Goal: Task Accomplishment & Management: Manage account settings

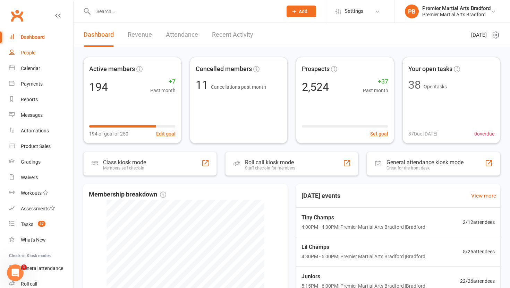
click at [27, 55] on div "People" at bounding box center [28, 53] width 15 height 6
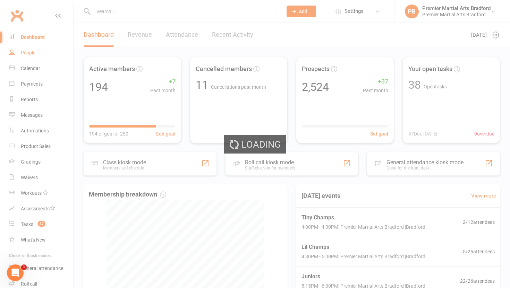
select select "100"
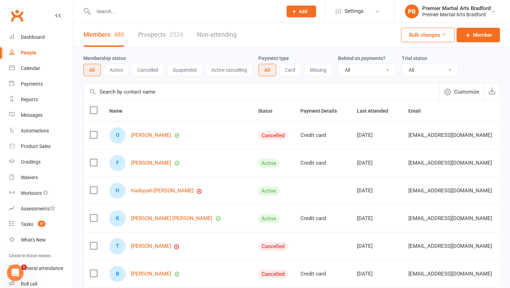
click at [163, 34] on link "Prospects 2524" at bounding box center [160, 35] width 45 height 24
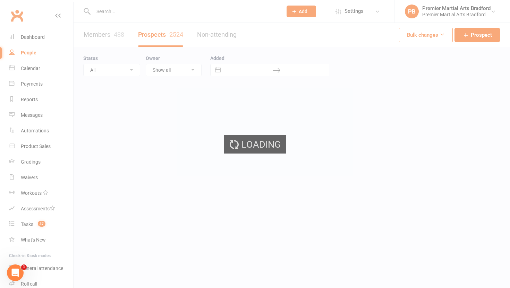
select select "100"
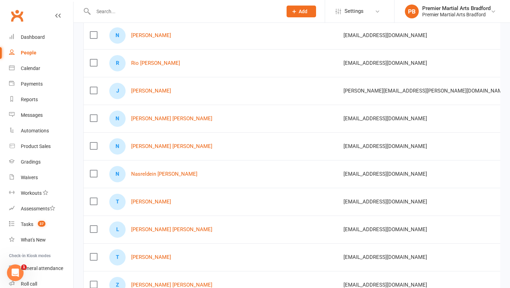
click at [95, 118] on label at bounding box center [93, 118] width 7 height 7
click at [95, 115] on input "checkbox" at bounding box center [93, 115] width 7 height 0
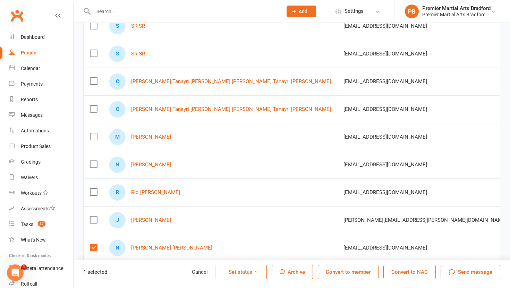
scroll to position [106, 0]
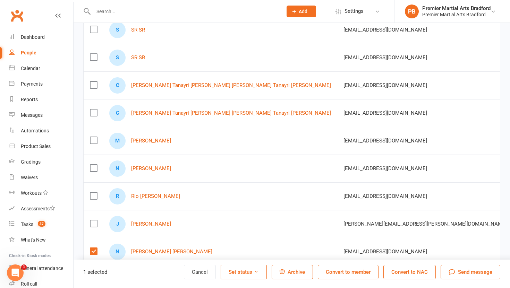
click at [94, 86] on label at bounding box center [93, 85] width 7 height 7
click at [94, 82] on input "checkbox" at bounding box center [93, 82] width 7 height 0
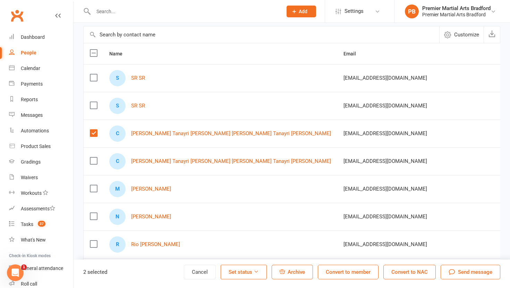
scroll to position [56, 0]
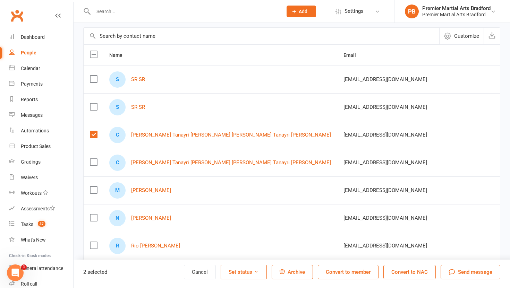
click at [93, 78] on label at bounding box center [93, 79] width 7 height 7
click at [93, 76] on input "checkbox" at bounding box center [93, 76] width 7 height 0
click at [288, 270] on span "Archive" at bounding box center [296, 272] width 17 height 6
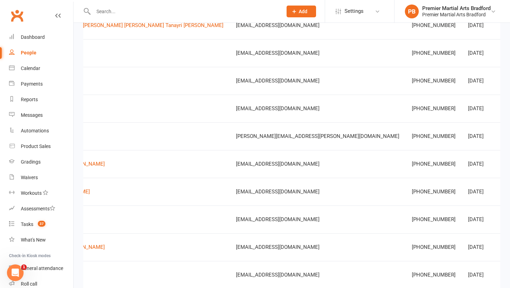
scroll to position [0, 146]
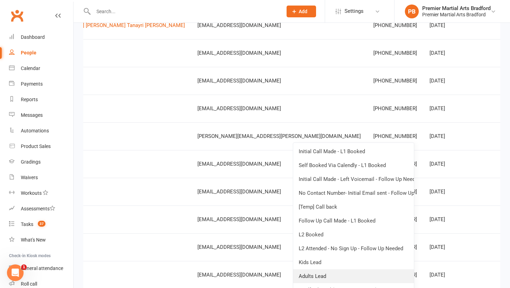
click at [327, 278] on link "Adults Lead" at bounding box center [353, 277] width 121 height 14
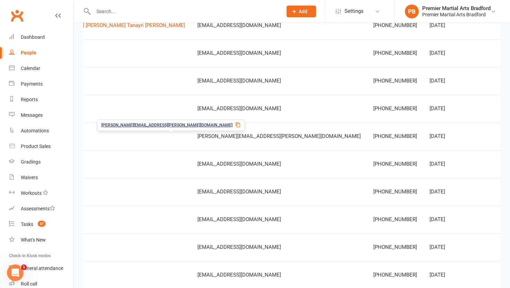
scroll to position [0, 0]
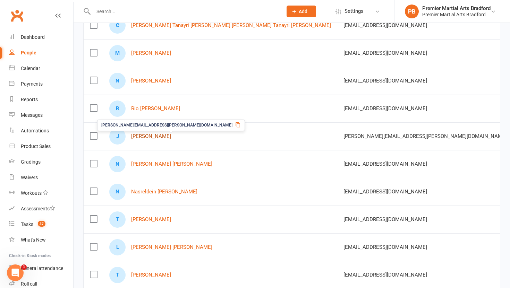
click at [145, 138] on link "[PERSON_NAME]" at bounding box center [151, 137] width 40 height 6
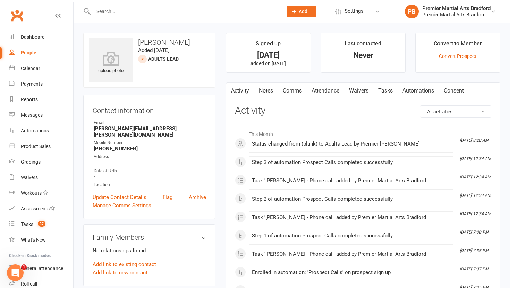
click at [389, 90] on link "Tasks" at bounding box center [385, 91] width 24 height 16
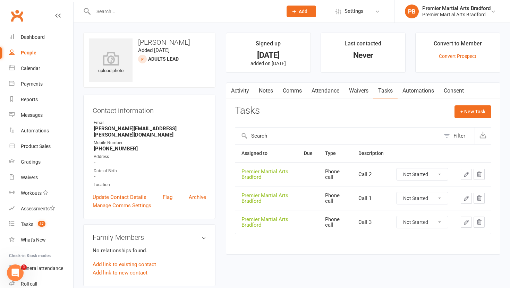
click at [441, 197] on select "Not Started In Progress Waiting Complete" at bounding box center [422, 199] width 51 height 12
click at [397, 193] on select "Not Started In Progress Waiting Complete" at bounding box center [422, 199] width 51 height 12
select select "unstarted"
click at [440, 174] on select "Not Started In Progress Waiting Complete" at bounding box center [422, 175] width 51 height 12
click at [397, 169] on select "Not Started In Progress Waiting Complete" at bounding box center [422, 175] width 51 height 12
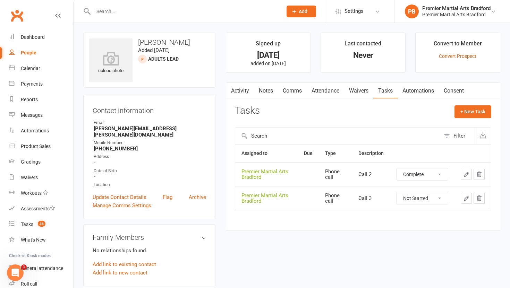
select select "unstarted"
click at [443, 173] on select "Not Started In Progress Waiting Complete" at bounding box center [422, 175] width 51 height 12
click at [397, 169] on select "Not Started In Progress Waiting Complete" at bounding box center [422, 175] width 51 height 12
select select "unstarted"
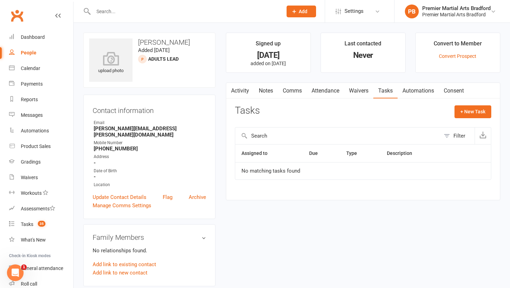
click at [108, 193] on link "Update Contact Details" at bounding box center [120, 197] width 54 height 8
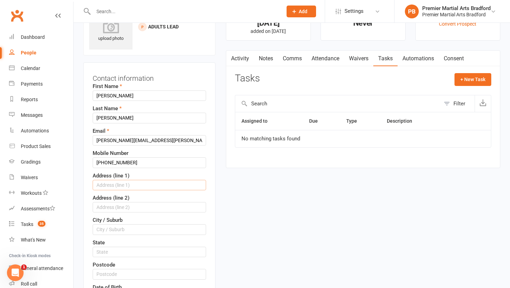
click at [108, 189] on input "text" at bounding box center [149, 185] width 113 height 10
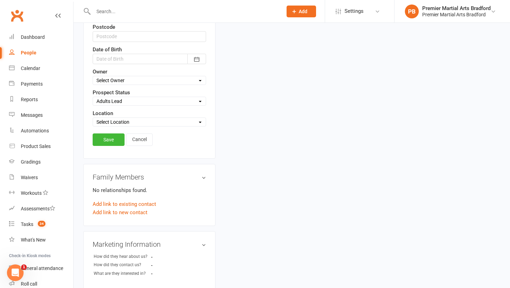
scroll to position [270, 0]
click at [175, 102] on select "Select Initial Call Made - L1 Booked Self Booked Via Calendly - L1 Booked Initi…" at bounding box center [149, 102] width 113 height 8
select select "Initial Call Made - L1 Booked"
click at [93, 98] on select "Select Initial Call Made - L1 Booked Self Booked Via Calendly - L1 Booked Initi…" at bounding box center [149, 102] width 113 height 8
click at [108, 141] on link "Save" at bounding box center [109, 140] width 32 height 12
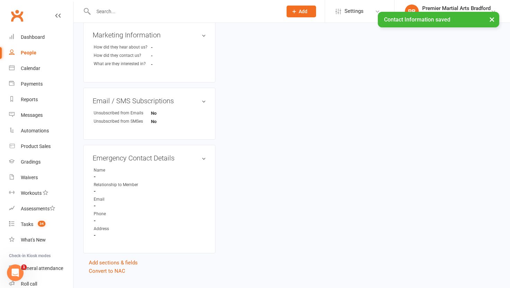
click at [30, 53] on div "People" at bounding box center [29, 53] width 16 height 6
select select "100"
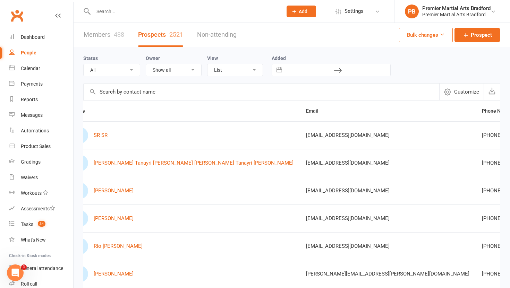
scroll to position [0, 146]
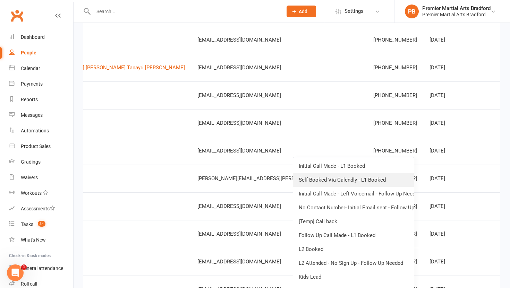
scroll to position [96, 0]
click at [358, 276] on link "Kids Lead" at bounding box center [353, 277] width 121 height 14
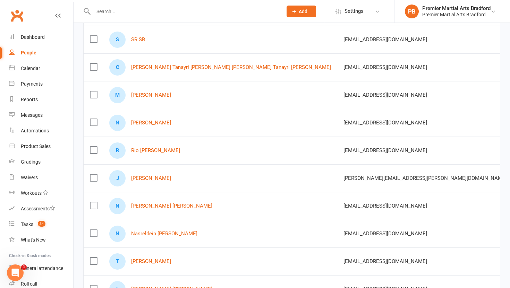
scroll to position [0, 146]
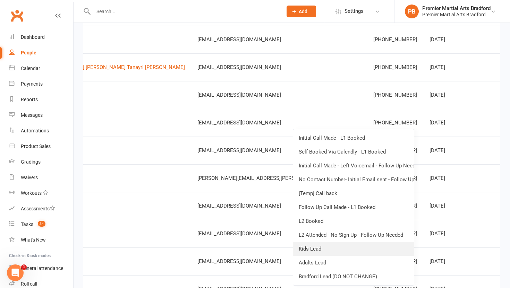
click at [333, 248] on link "Kids Lead" at bounding box center [353, 249] width 121 height 14
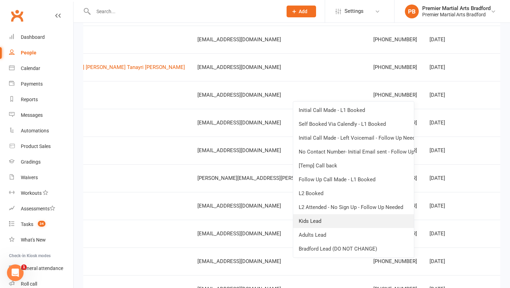
click at [335, 220] on link "Kids Lead" at bounding box center [353, 222] width 121 height 14
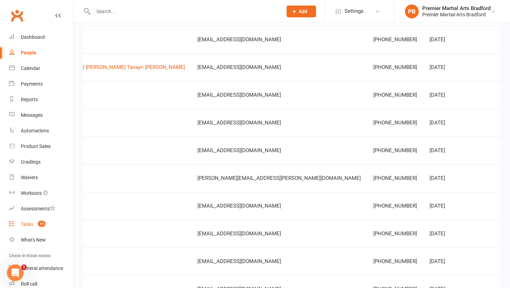
click at [25, 227] on div "Tasks" at bounding box center [27, 225] width 12 height 6
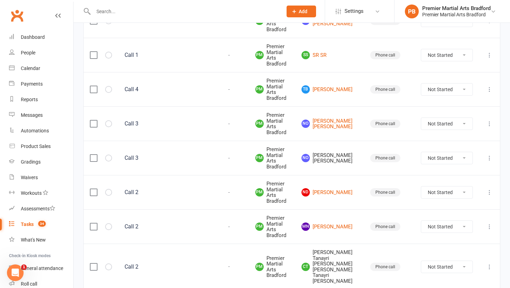
scroll to position [753, 0]
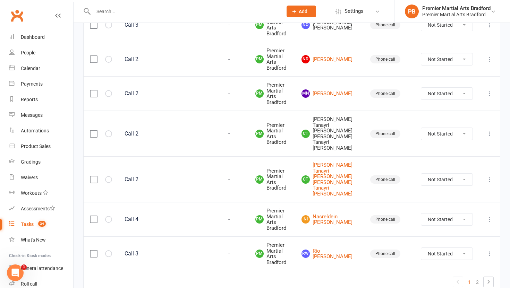
click at [93, 131] on label at bounding box center [93, 134] width 7 height 7
click at [93, 131] on input "checkbox" at bounding box center [93, 131] width 7 height 0
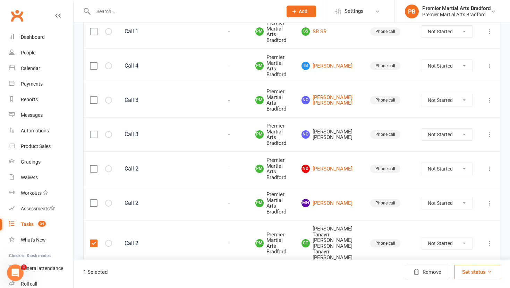
scroll to position [638, 0]
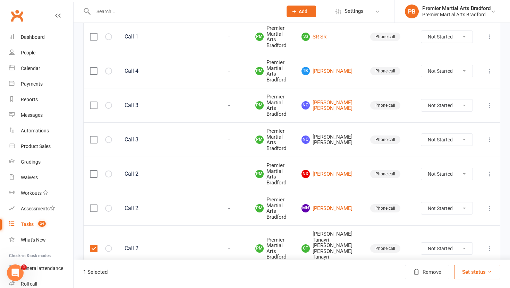
click at [91, 136] on label at bounding box center [93, 139] width 7 height 7
click at [91, 136] on input "checkbox" at bounding box center [93, 136] width 7 height 0
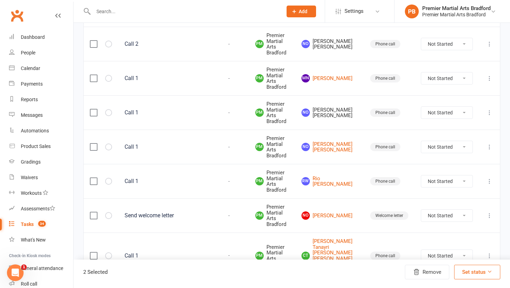
scroll to position [168, 0]
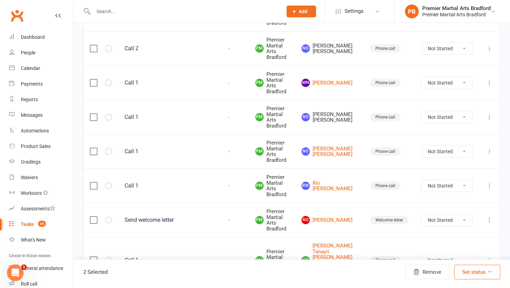
click at [94, 117] on label at bounding box center [93, 117] width 7 height 7
click at [94, 114] on input "checkbox" at bounding box center [93, 114] width 7 height 0
click at [95, 49] on label at bounding box center [93, 48] width 7 height 7
click at [95, 45] on input "checkbox" at bounding box center [93, 45] width 7 height 0
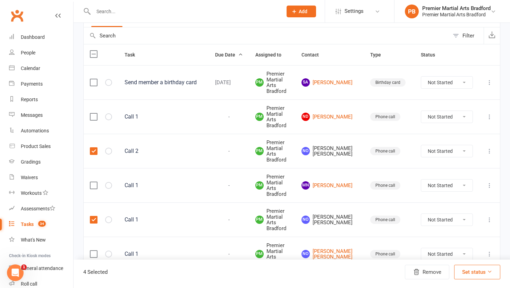
scroll to position [64, 0]
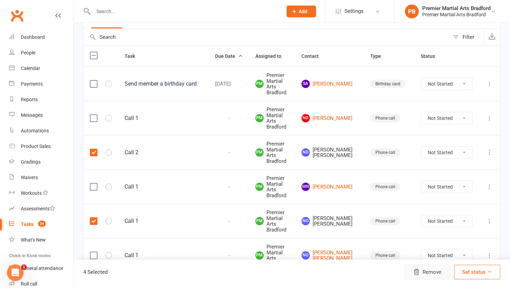
click at [432, 270] on button "Remove" at bounding box center [427, 272] width 44 height 15
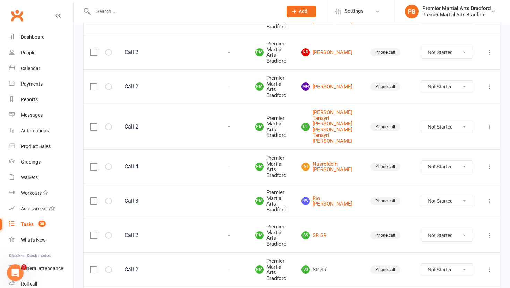
scroll to position [753, 0]
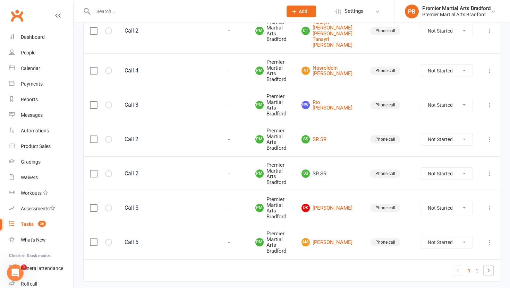
click at [91, 170] on label at bounding box center [93, 173] width 7 height 7
click at [91, 170] on input "checkbox" at bounding box center [93, 170] width 7 height 0
click at [427, 273] on button "Remove" at bounding box center [427, 272] width 44 height 15
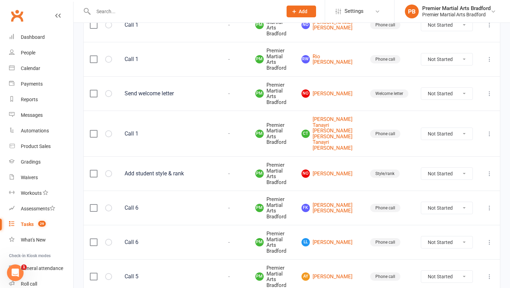
scroll to position [218, 0]
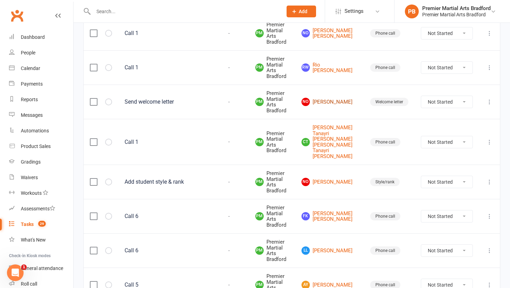
click at [333, 99] on link "nO [PERSON_NAME]" at bounding box center [330, 102] width 56 height 8
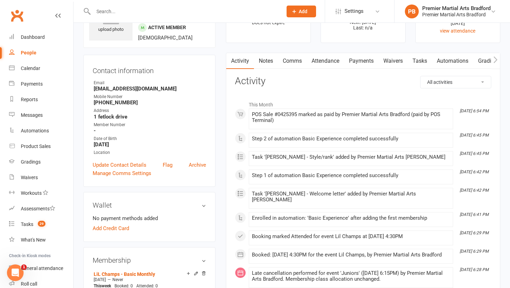
scroll to position [55, 0]
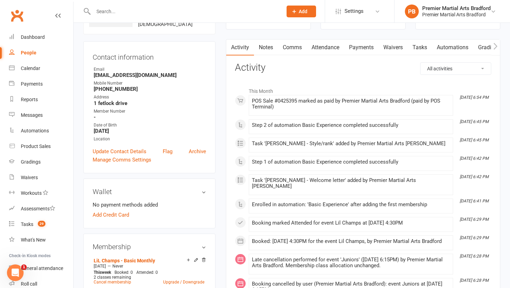
click at [364, 48] on link "Payments" at bounding box center [361, 48] width 34 height 16
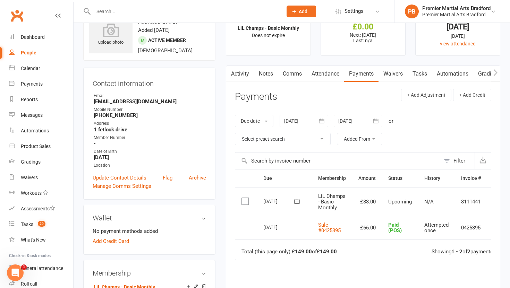
scroll to position [26, 0]
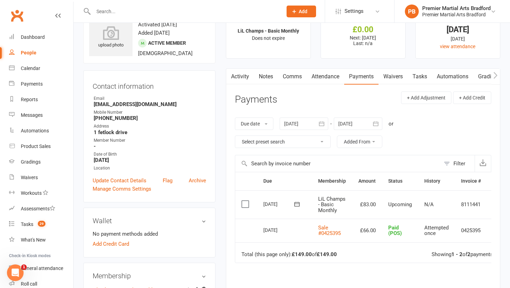
click at [242, 78] on link "Activity" at bounding box center [240, 77] width 28 height 16
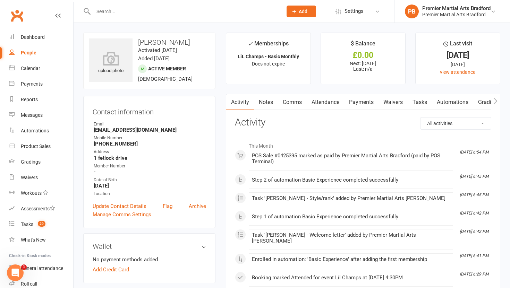
click at [362, 104] on link "Payments" at bounding box center [361, 102] width 34 height 16
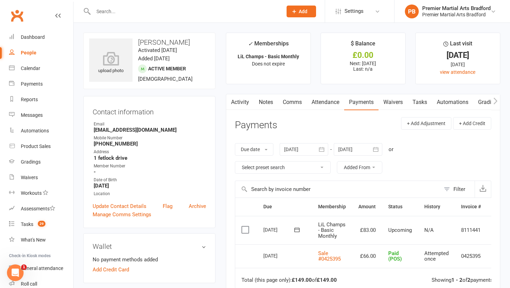
click at [422, 101] on link "Tasks" at bounding box center [420, 102] width 24 height 16
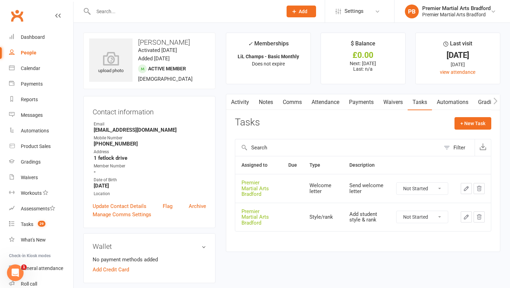
click at [442, 189] on select "Not Started In Progress Waiting Complete" at bounding box center [422, 189] width 51 height 12
click at [397, 183] on select "Not Started In Progress Waiting Complete" at bounding box center [422, 189] width 51 height 12
select select "unstarted"
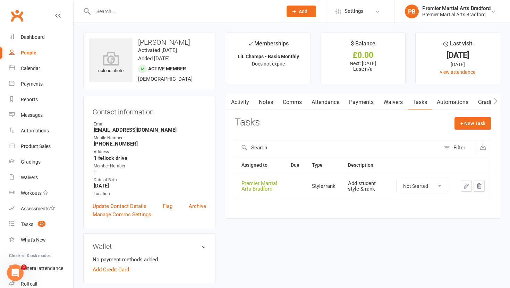
click at [442, 185] on select "Not Started In Progress Waiting Complete" at bounding box center [422, 186] width 51 height 12
click at [397, 180] on select "Not Started In Progress Waiting Complete" at bounding box center [422, 186] width 51 height 12
select select "unstarted"
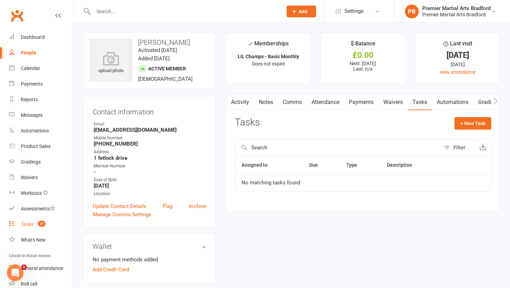
click at [23, 224] on div "Tasks" at bounding box center [27, 225] width 12 height 6
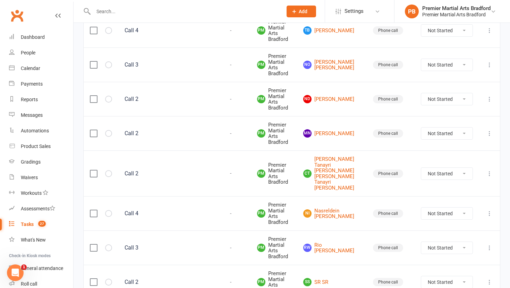
scroll to position [753, 0]
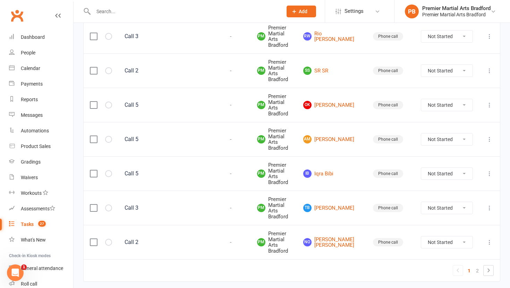
click at [476, 266] on link "2" at bounding box center [477, 271] width 8 height 10
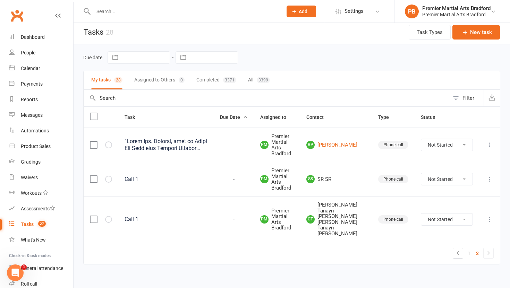
click at [462, 146] on select "Not Started In Progress Waiting Complete" at bounding box center [446, 145] width 51 height 12
click at [421, 139] on select "Not Started In Progress Waiting Complete" at bounding box center [446, 145] width 51 height 12
select select "unstarted"
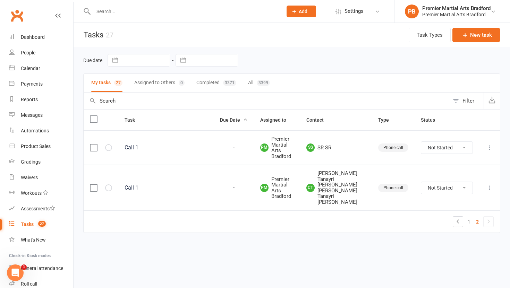
scroll to position [0, 0]
click at [89, 149] on td at bounding box center [101, 148] width 35 height 34
click at [91, 149] on label at bounding box center [93, 147] width 7 height 7
click at [91, 144] on input "checkbox" at bounding box center [93, 144] width 7 height 0
click at [96, 188] on label at bounding box center [93, 188] width 7 height 7
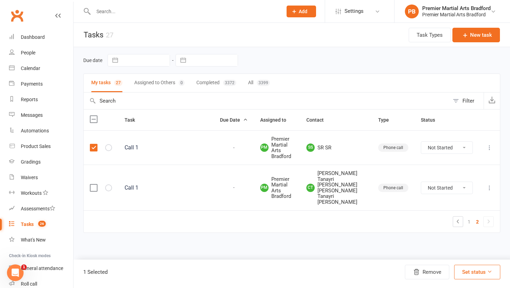
click at [96, 185] on input "checkbox" at bounding box center [93, 185] width 7 height 0
click at [432, 270] on button "Remove" at bounding box center [427, 272] width 44 height 15
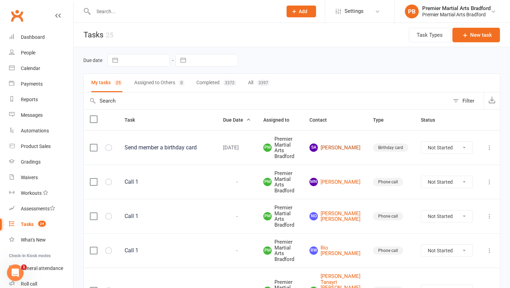
click at [340, 144] on link "[PERSON_NAME] [PERSON_NAME]" at bounding box center [335, 148] width 51 height 8
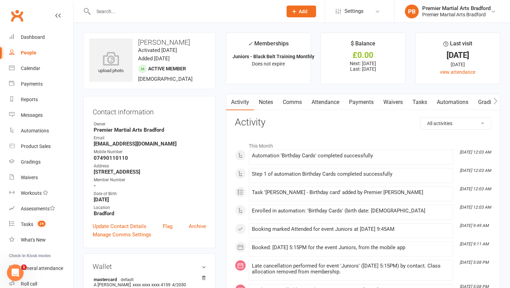
click at [420, 106] on link "Tasks" at bounding box center [420, 102] width 24 height 16
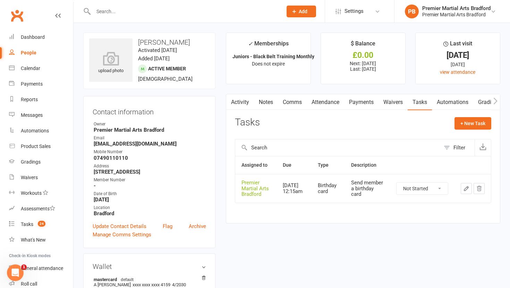
click at [441, 187] on select "Not Started In Progress Waiting Complete" at bounding box center [422, 189] width 51 height 12
click at [397, 183] on select "Not Started In Progress Waiting Complete" at bounding box center [422, 189] width 51 height 12
select select "unstarted"
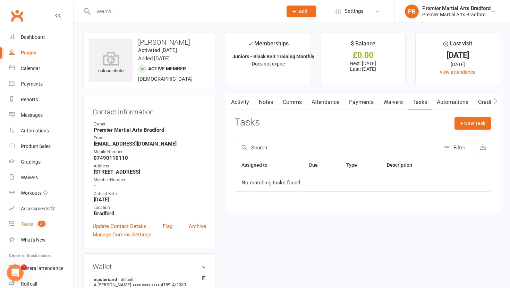
click at [30, 224] on div "Tasks" at bounding box center [27, 225] width 12 height 6
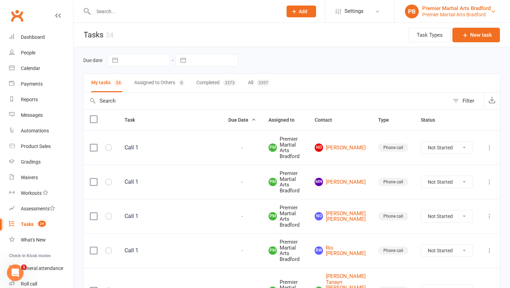
click at [483, 13] on div "Premier Martial Arts Bradford" at bounding box center [456, 14] width 68 height 6
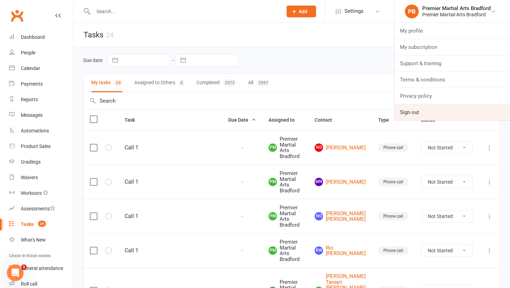
click at [424, 110] on link "Sign out" at bounding box center [453, 112] width 116 height 16
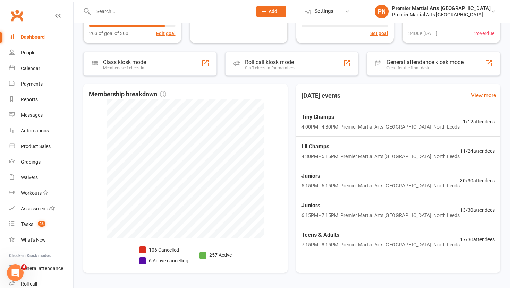
scroll to position [125, 0]
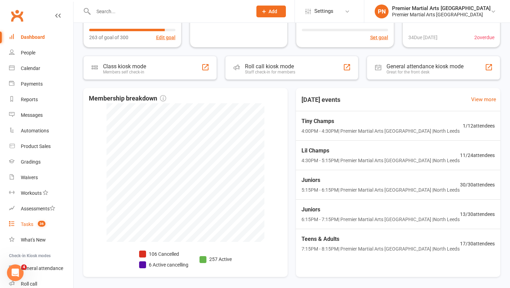
click at [25, 228] on link "Tasks 36" at bounding box center [41, 225] width 64 height 16
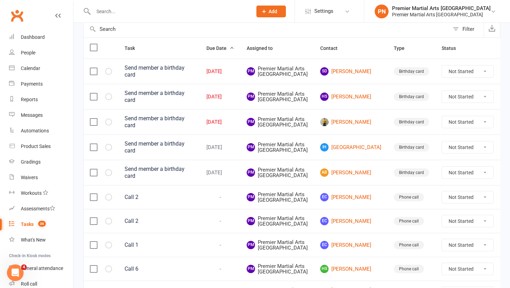
scroll to position [70, 0]
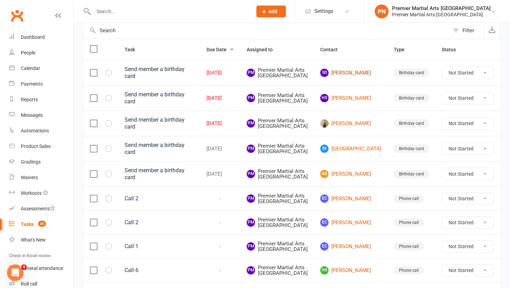
click at [334, 76] on link "SD Sean Dickinson" at bounding box center [350, 73] width 61 height 8
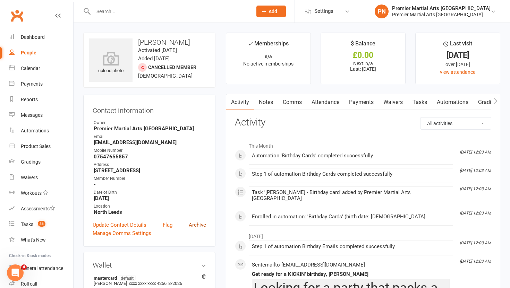
click at [200, 227] on link "Archive" at bounding box center [197, 225] width 17 height 8
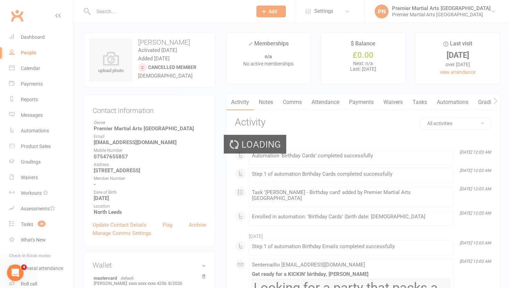
select select "100"
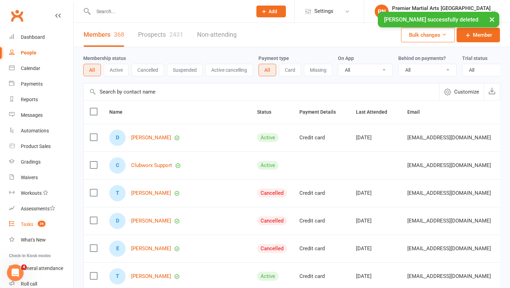
click at [24, 224] on div "Tasks" at bounding box center [27, 225] width 12 height 6
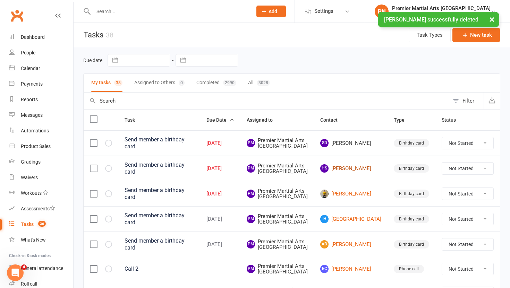
click at [339, 173] on link "HS Harrison Smith" at bounding box center [350, 169] width 61 height 8
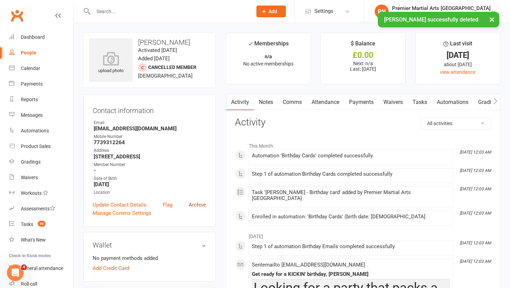
click at [197, 205] on link "Archive" at bounding box center [197, 205] width 17 height 8
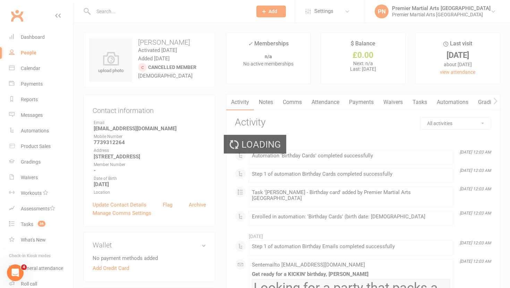
select select "100"
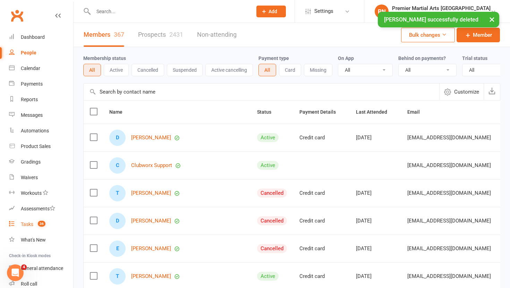
click at [27, 228] on link "Tasks 36" at bounding box center [41, 225] width 64 height 16
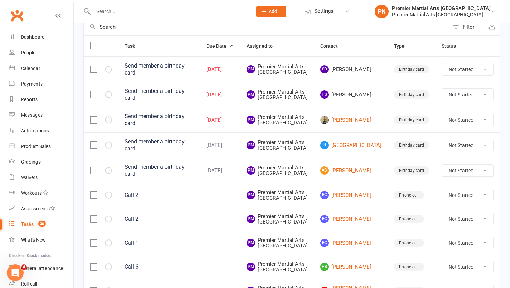
scroll to position [74, 0]
click at [338, 175] on link "AB Amelia Boyne" at bounding box center [350, 170] width 61 height 8
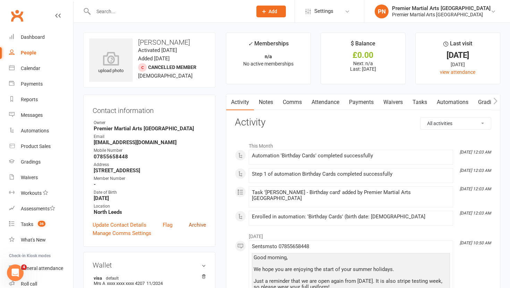
click at [193, 224] on link "Archive" at bounding box center [197, 225] width 17 height 8
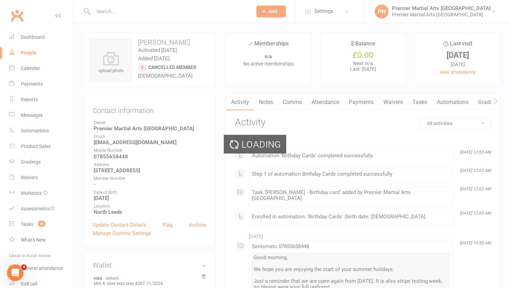
select select "100"
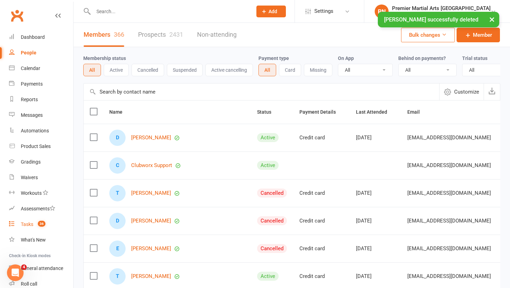
click at [29, 225] on div "Tasks" at bounding box center [27, 225] width 12 height 6
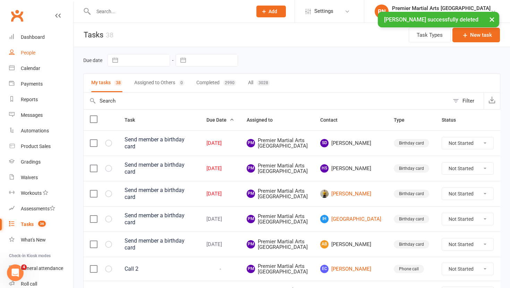
click at [28, 52] on div "People" at bounding box center [28, 53] width 15 height 6
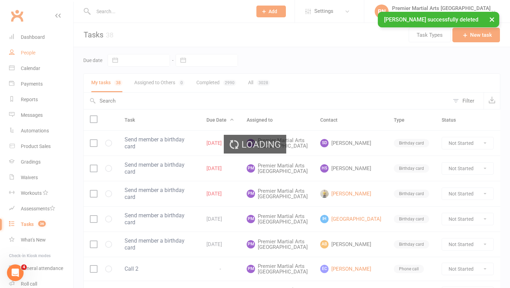
select select "100"
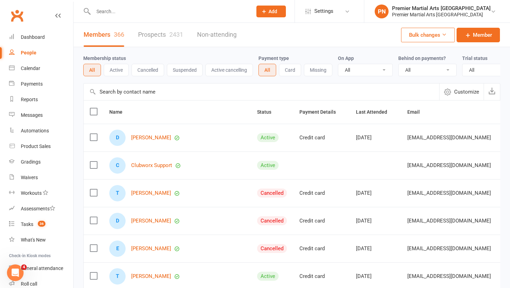
click at [161, 36] on link "Prospects 2431" at bounding box center [160, 35] width 45 height 24
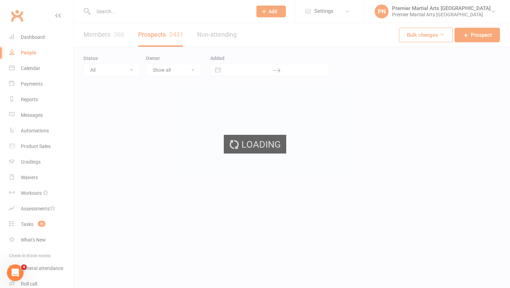
select select "100"
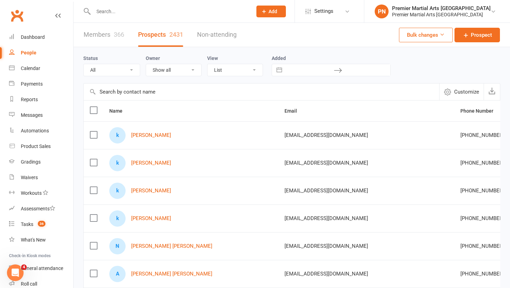
click at [93, 134] on label at bounding box center [93, 135] width 7 height 7
click at [93, 132] on input "checkbox" at bounding box center [93, 132] width 7 height 0
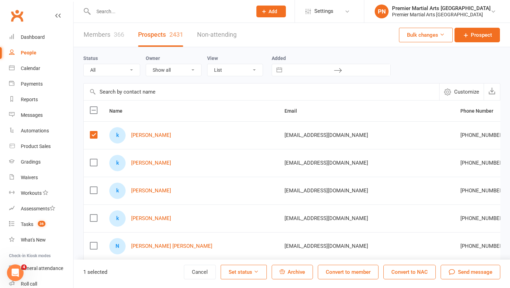
click at [93, 161] on label at bounding box center [93, 162] width 7 height 7
click at [93, 159] on input "checkbox" at bounding box center [93, 159] width 7 height 0
click at [95, 192] on label at bounding box center [93, 190] width 7 height 7
click at [95, 187] on input "checkbox" at bounding box center [93, 187] width 7 height 0
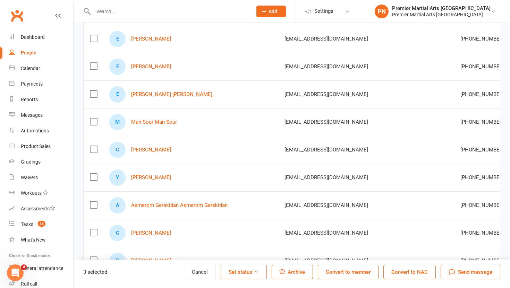
click at [92, 67] on label at bounding box center [93, 66] width 7 height 7
click at [92, 63] on input "checkbox" at bounding box center [93, 63] width 7 height 0
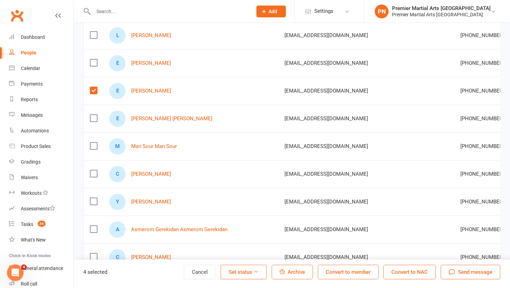
scroll to position [262, 0]
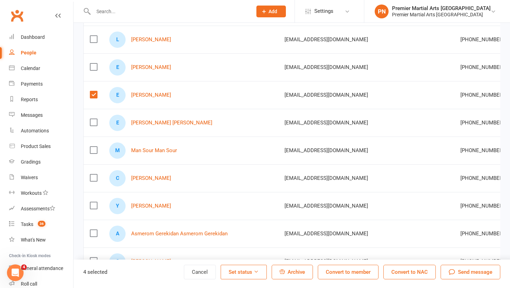
click at [92, 67] on label at bounding box center [93, 67] width 7 height 7
click at [92, 64] on input "checkbox" at bounding box center [93, 64] width 7 height 0
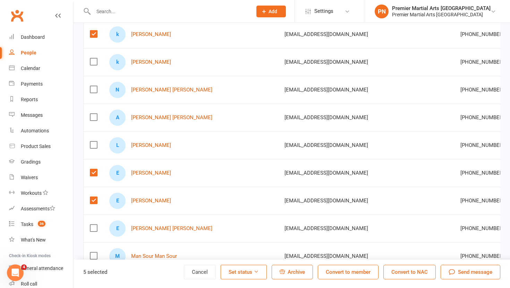
scroll to position [155, 0]
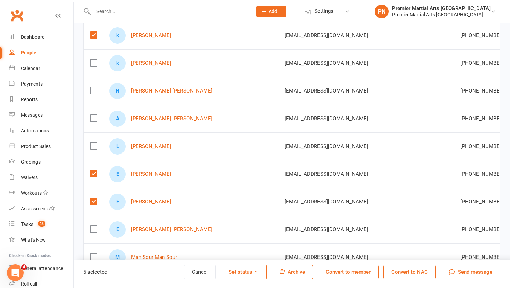
click at [294, 270] on span "Archive" at bounding box center [296, 272] width 17 height 6
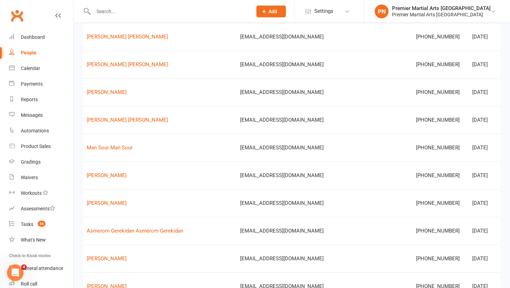
scroll to position [0, 45]
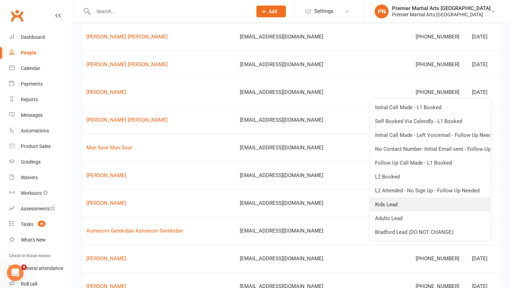
click at [414, 205] on link "Kids Lead" at bounding box center [430, 205] width 121 height 14
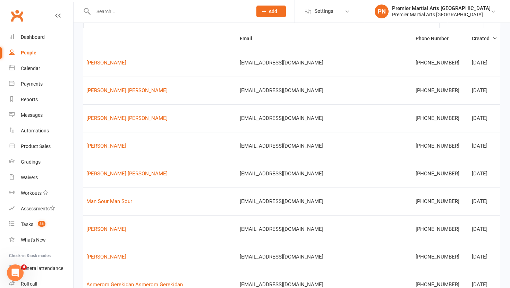
scroll to position [0, 121]
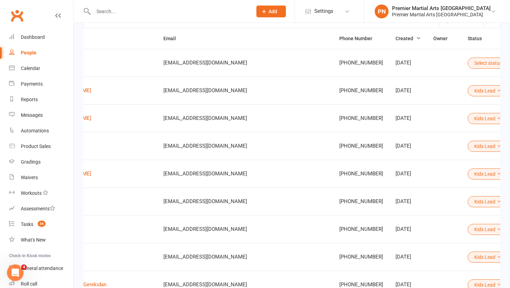
click at [503, 62] on icon at bounding box center [505, 62] width 5 height 5
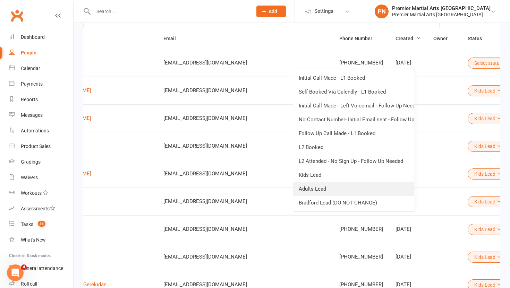
click at [313, 188] on link "Adults Lead" at bounding box center [353, 189] width 121 height 14
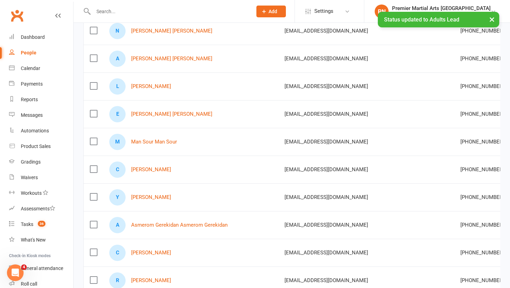
scroll to position [150, 0]
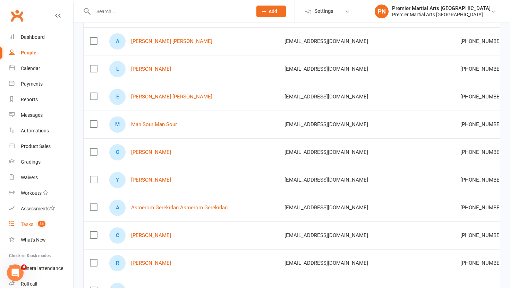
click at [28, 225] on div "Tasks" at bounding box center [27, 225] width 12 height 6
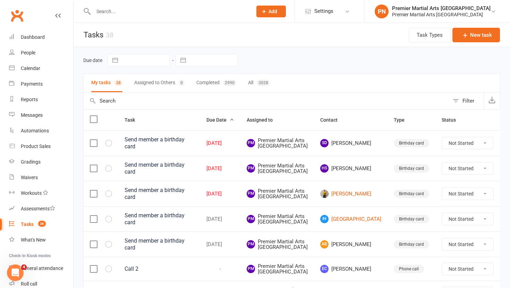
click at [98, 147] on div at bounding box center [101, 143] width 22 height 7
click at [93, 147] on label at bounding box center [93, 143] width 7 height 7
click at [93, 140] on input "checkbox" at bounding box center [93, 140] width 7 height 0
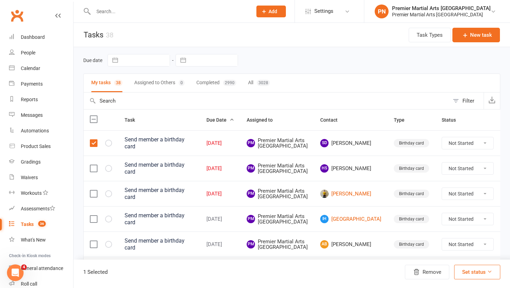
click at [94, 172] on label at bounding box center [93, 168] width 7 height 7
click at [94, 165] on input "checkbox" at bounding box center [93, 165] width 7 height 0
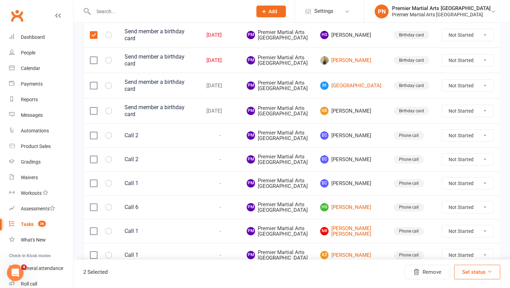
scroll to position [134, 0]
click at [95, 114] on label at bounding box center [93, 110] width 7 height 7
click at [95, 107] on input "checkbox" at bounding box center [93, 107] width 7 height 0
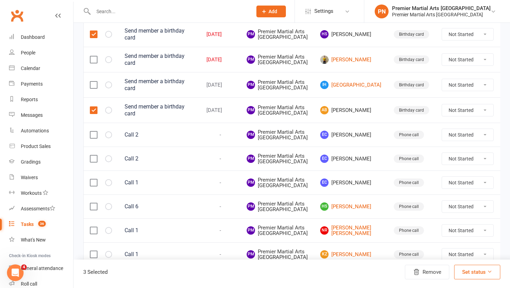
click at [92, 138] on label at bounding box center [93, 135] width 7 height 7
click at [92, 132] on input "checkbox" at bounding box center [93, 132] width 7 height 0
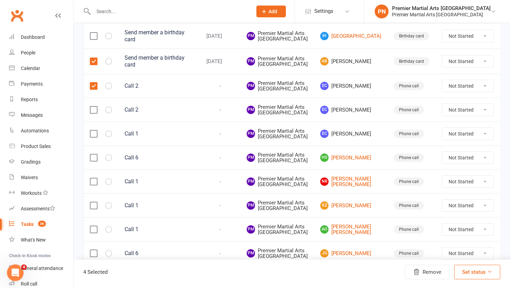
scroll to position [186, 0]
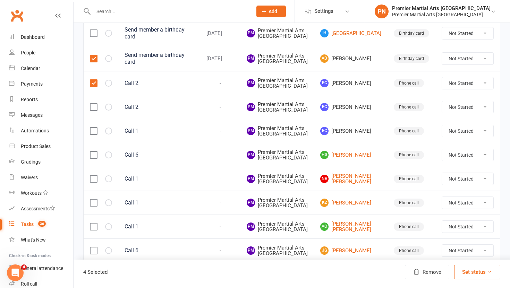
click at [94, 111] on label at bounding box center [93, 107] width 7 height 7
click at [94, 104] on input "checkbox" at bounding box center [93, 104] width 7 height 0
click at [94, 135] on label at bounding box center [93, 131] width 7 height 7
click at [94, 128] on input "checkbox" at bounding box center [93, 128] width 7 height 0
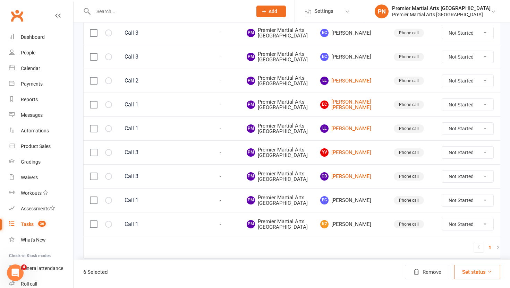
scroll to position [564, 0]
click at [93, 36] on label at bounding box center [93, 33] width 7 height 7
click at [93, 30] on input "checkbox" at bounding box center [93, 30] width 7 height 0
click at [93, 60] on label at bounding box center [93, 56] width 7 height 7
click at [93, 53] on input "checkbox" at bounding box center [93, 53] width 7 height 0
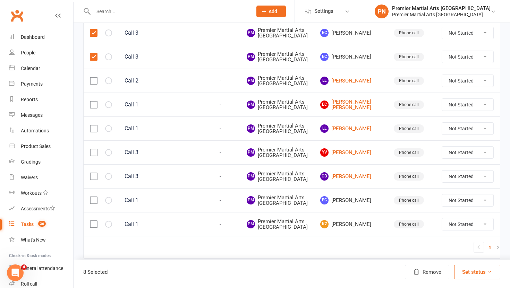
scroll to position [753, 0]
click at [92, 197] on label at bounding box center [93, 200] width 7 height 7
click at [92, 197] on input "checkbox" at bounding box center [93, 197] width 7 height 0
click at [95, 221] on label at bounding box center [93, 224] width 7 height 7
click at [95, 221] on input "checkbox" at bounding box center [93, 221] width 7 height 0
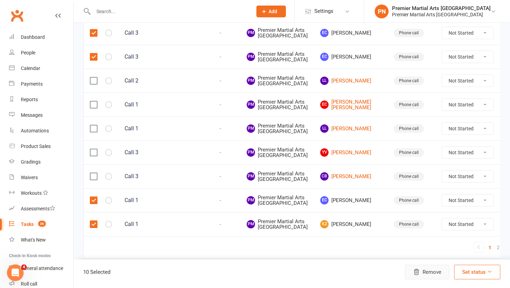
click at [418, 272] on icon "button" at bounding box center [416, 272] width 7 height 7
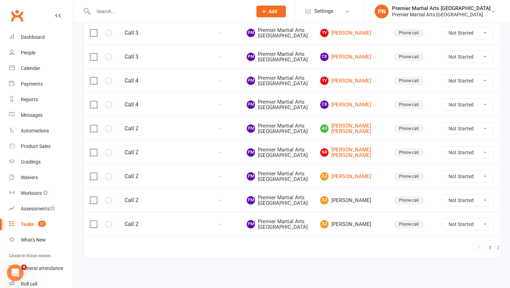
click at [94, 197] on label at bounding box center [93, 200] width 7 height 7
click at [94, 197] on input "checkbox" at bounding box center [93, 197] width 7 height 0
click at [92, 222] on label at bounding box center [93, 224] width 7 height 7
click at [92, 221] on input "checkbox" at bounding box center [93, 221] width 7 height 0
click at [424, 272] on button "Remove" at bounding box center [427, 272] width 44 height 15
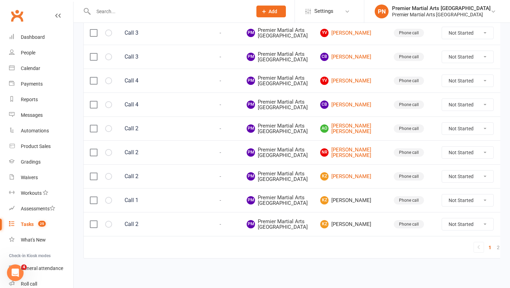
click at [92, 197] on label at bounding box center [93, 200] width 7 height 7
click at [92, 197] on input "checkbox" at bounding box center [93, 197] width 7 height 0
click at [91, 221] on label at bounding box center [93, 224] width 7 height 7
click at [91, 221] on input "checkbox" at bounding box center [93, 221] width 7 height 0
click at [423, 272] on button "Remove" at bounding box center [427, 272] width 44 height 15
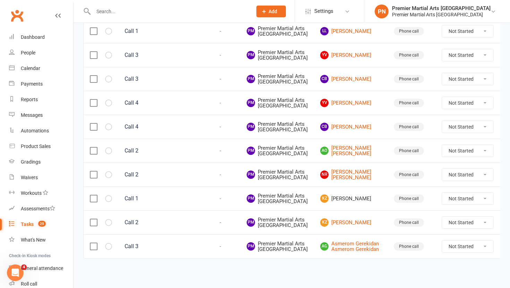
scroll to position [834, 0]
click at [93, 195] on label at bounding box center [93, 198] width 7 height 7
click at [93, 195] on input "checkbox" at bounding box center [93, 195] width 7 height 0
click at [431, 276] on button "Remove" at bounding box center [427, 272] width 44 height 15
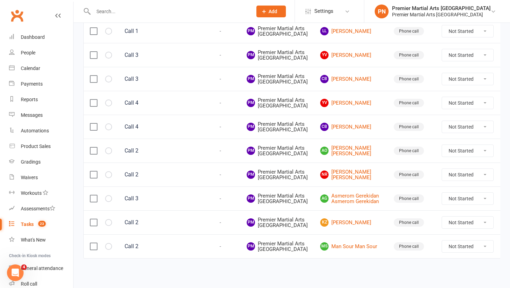
click at [312, 115] on td "PM Premier Martial Arts North Leeds" at bounding box center [278, 127] width 74 height 24
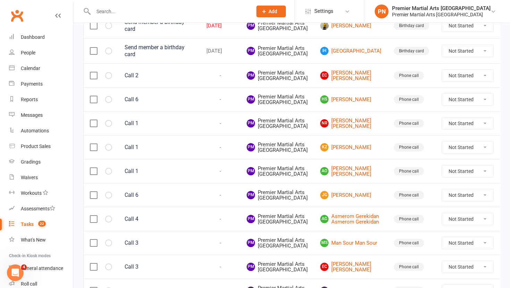
scroll to position [0, 0]
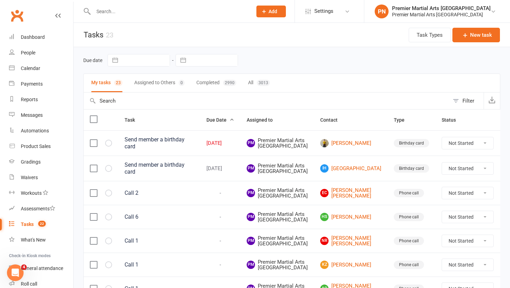
click at [464, 149] on select "Not Started In Progress Waiting Complete" at bounding box center [467, 143] width 51 height 12
click at [442, 145] on select "Not Started In Progress Waiting Complete" at bounding box center [467, 143] width 51 height 12
select select "unstarted"
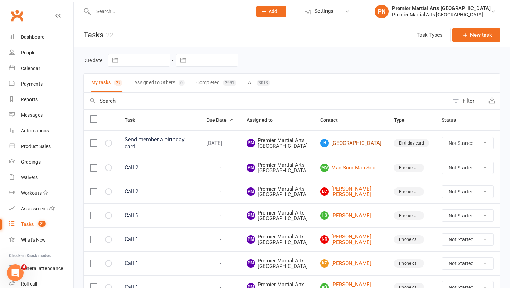
click at [343, 148] on link "IH Isla Hills" at bounding box center [350, 143] width 61 height 8
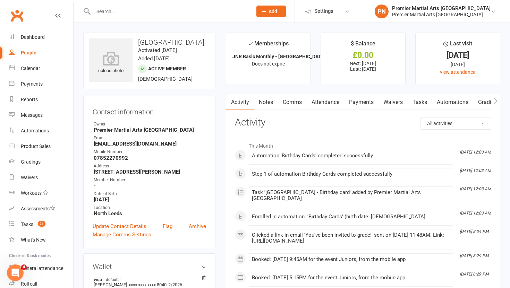
click at [421, 102] on link "Tasks" at bounding box center [420, 102] width 24 height 16
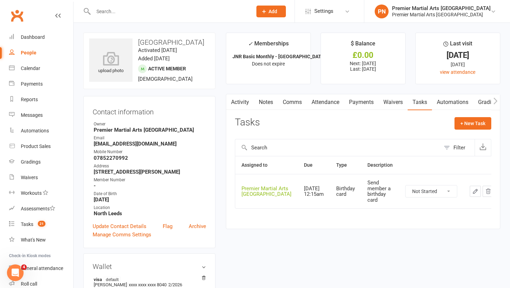
click at [441, 192] on select "Not Started In Progress Waiting Complete" at bounding box center [431, 192] width 51 height 12
click at [406, 186] on select "Not Started In Progress Waiting Complete" at bounding box center [431, 192] width 51 height 12
select select "unstarted"
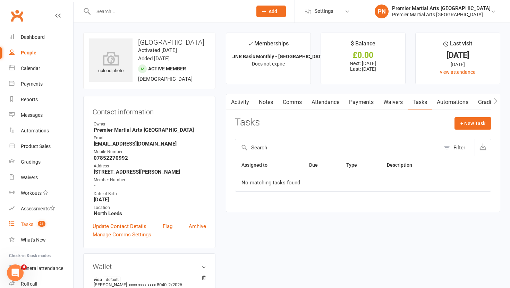
click at [30, 226] on div "Tasks" at bounding box center [27, 225] width 12 height 6
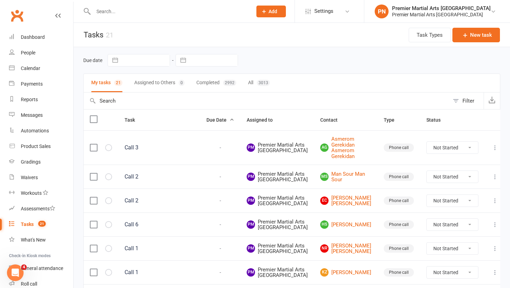
click at [133, 9] on input "text" at bounding box center [169, 12] width 156 height 10
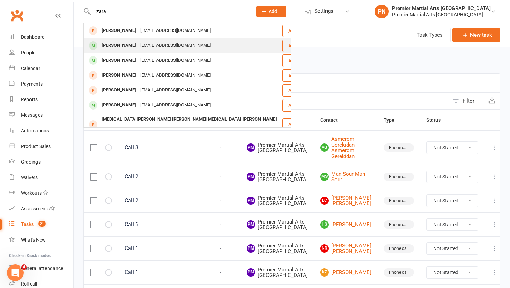
type input "zara"
click at [113, 50] on div "Zara Edwards" at bounding box center [119, 46] width 39 height 10
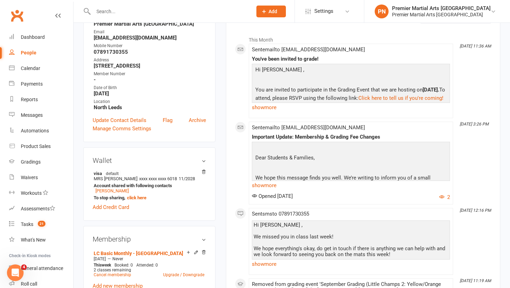
scroll to position [107, 0]
click at [271, 185] on link "show more" at bounding box center [351, 185] width 198 height 10
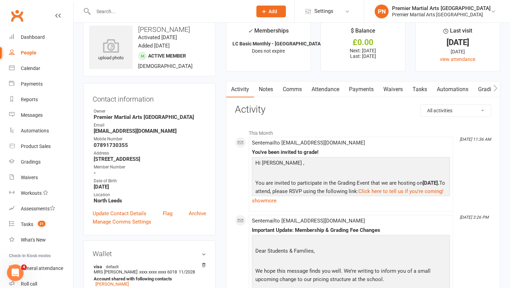
scroll to position [0, 0]
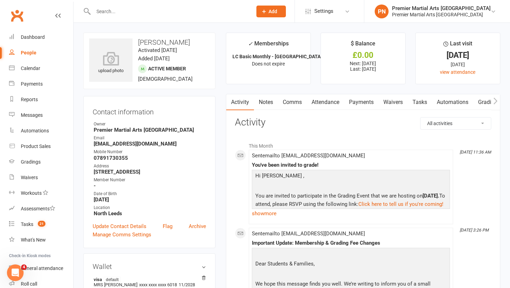
click at [362, 101] on link "Payments" at bounding box center [361, 102] width 34 height 16
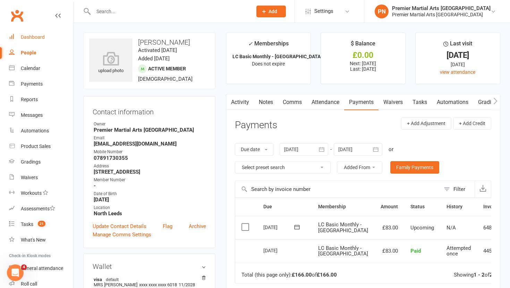
click at [29, 40] on div "Dashboard" at bounding box center [33, 37] width 24 height 6
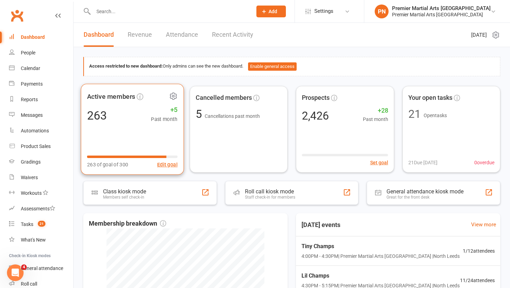
click at [130, 117] on div "263 +5 Past month" at bounding box center [132, 116] width 91 height 16
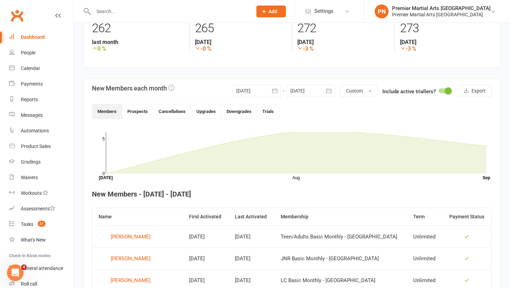
scroll to position [103, 0]
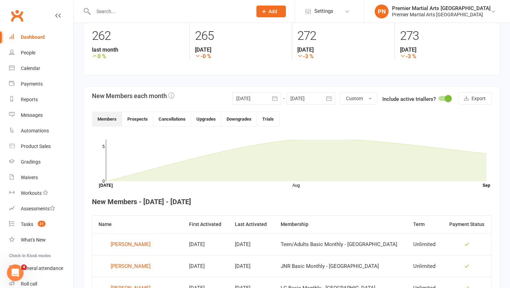
click at [276, 99] on icon "button" at bounding box center [274, 98] width 7 height 7
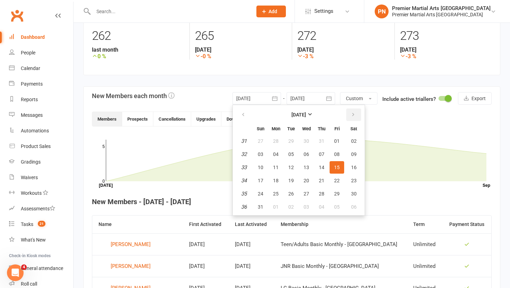
click at [356, 112] on button "button" at bounding box center [353, 115] width 15 height 12
click at [273, 140] on span "01" at bounding box center [276, 141] width 6 height 6
type input "01 Sep 2025"
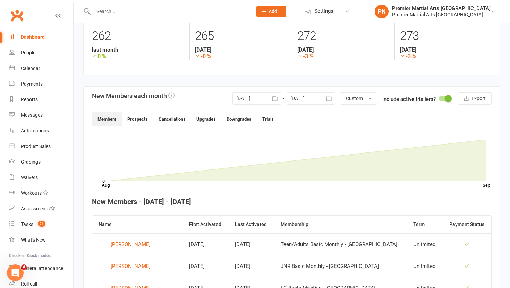
click at [330, 98] on icon "button" at bounding box center [329, 98] width 7 height 7
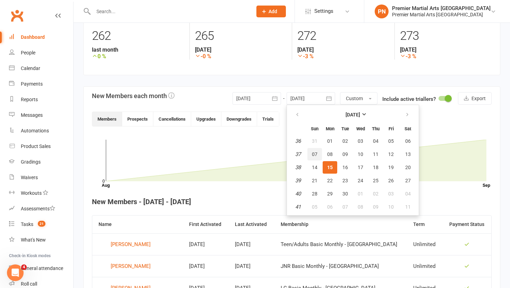
click at [311, 155] on button "07" at bounding box center [315, 154] width 15 height 12
type input "07 Sep 2025"
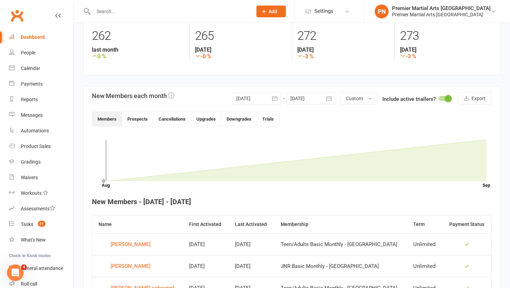
scroll to position [162, 0]
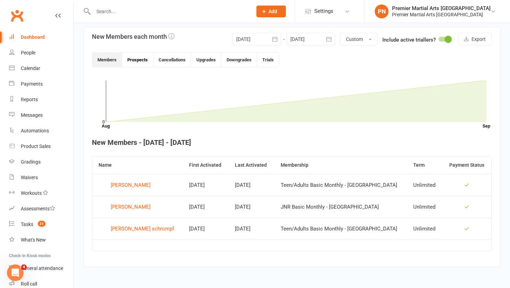
click at [140, 65] on button "Prospects" at bounding box center [137, 60] width 31 height 14
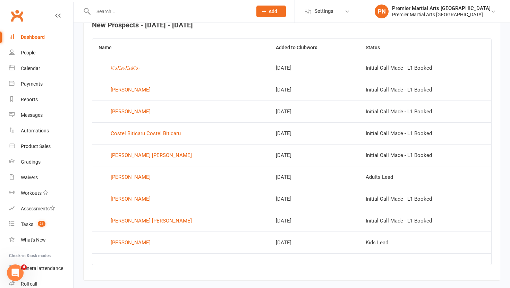
scroll to position [293, 0]
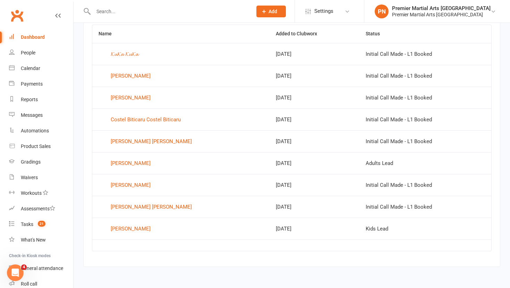
click at [326, 90] on td "Sep 7, 2025" at bounding box center [315, 98] width 90 height 22
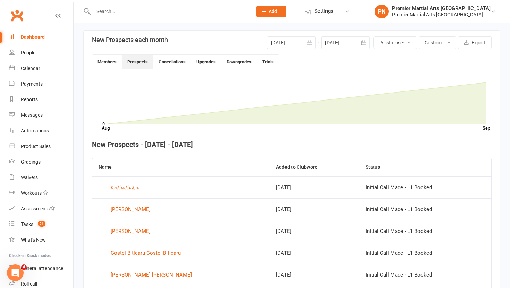
scroll to position [159, 0]
click at [104, 65] on button "Members" at bounding box center [107, 62] width 30 height 14
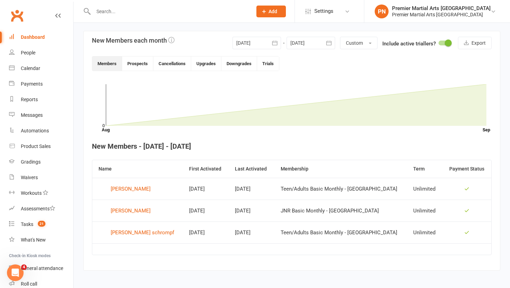
scroll to position [162, 0]
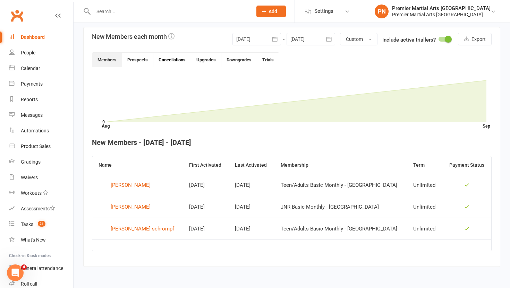
click at [170, 61] on button "Cancellations" at bounding box center [172, 60] width 38 height 14
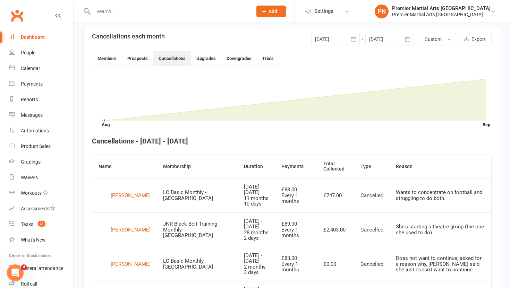
click at [355, 41] on icon "button" at bounding box center [353, 39] width 7 height 7
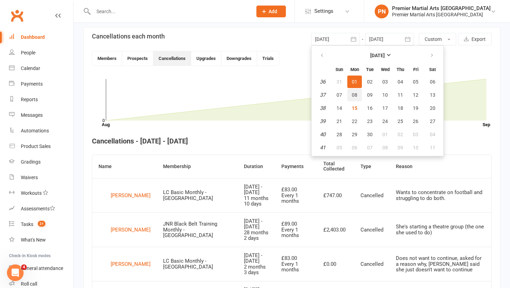
click at [355, 96] on span "08" at bounding box center [355, 95] width 6 height 6
type input "08 Sep 2025"
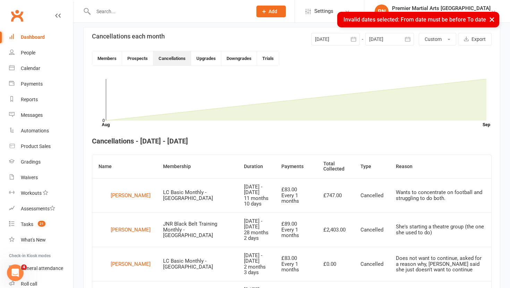
click at [408, 39] on icon "button" at bounding box center [407, 39] width 7 height 7
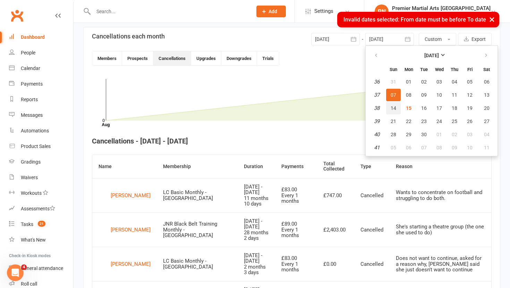
click at [390, 109] on button "14" at bounding box center [393, 108] width 15 height 12
type input "14 Sep 2025"
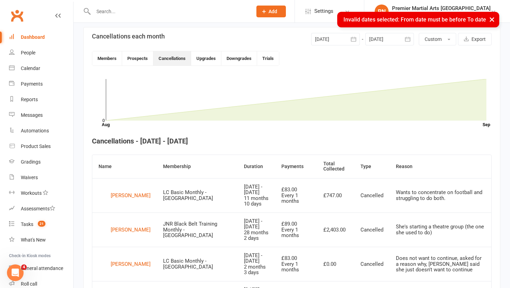
scroll to position [113, 0]
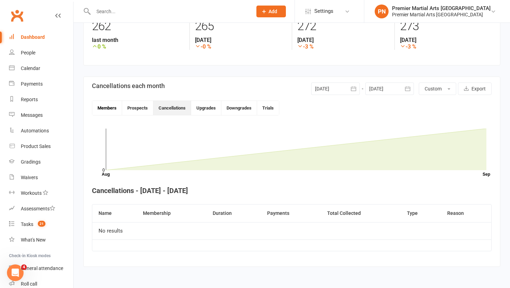
click at [106, 111] on button "Members" at bounding box center [107, 108] width 30 height 14
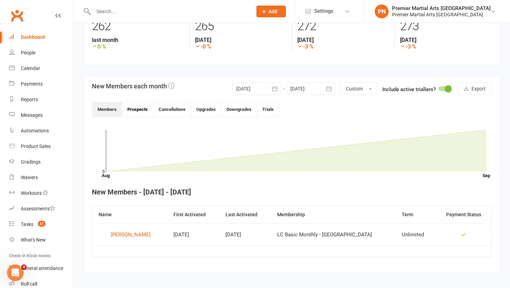
click at [142, 106] on button "Prospects" at bounding box center [137, 109] width 31 height 14
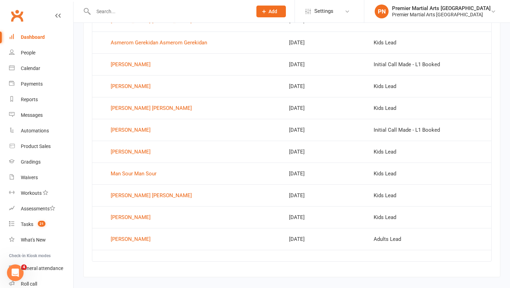
scroll to position [336, 0]
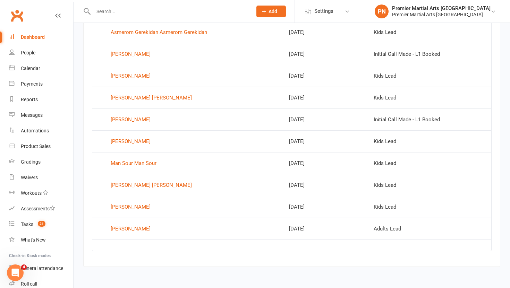
click at [33, 37] on div "Dashboard" at bounding box center [33, 37] width 24 height 6
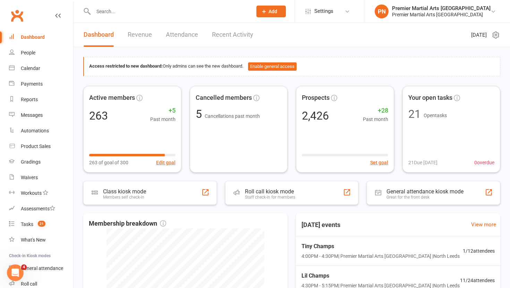
click at [139, 9] on input "text" at bounding box center [169, 12] width 156 height 10
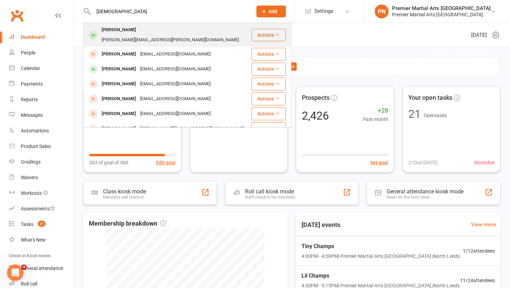
type input "haram"
click at [128, 32] on div "Haram shabbir" at bounding box center [119, 30] width 39 height 10
